Goal: Task Accomplishment & Management: Manage account settings

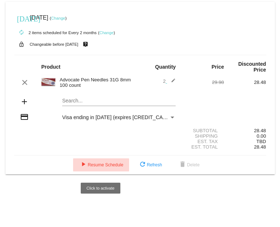
click at [108, 167] on span "play_arrow Resume Schedule" at bounding box center [101, 164] width 44 height 5
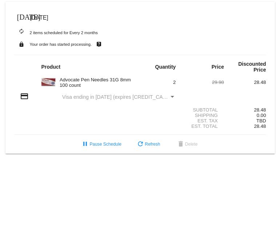
click at [22, 15] on mat-icon "[DATE]" at bounding box center [21, 16] width 9 height 9
click at [38, 17] on span "[DATE]" at bounding box center [39, 18] width 18 height 6
click at [20, 32] on mat-icon "autorenew" at bounding box center [21, 31] width 9 height 9
click at [22, 17] on mat-icon "[DATE]" at bounding box center [21, 16] width 9 height 9
click at [171, 100] on div "Payment Method" at bounding box center [172, 97] width 7 height 6
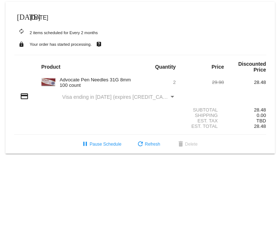
click at [173, 84] on span "2" at bounding box center [174, 82] width 3 height 5
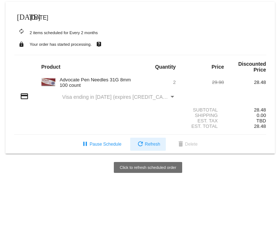
click at [150, 149] on button "refresh Refresh" at bounding box center [148, 144] width 36 height 13
